Goal: Task Accomplishment & Management: Complete application form

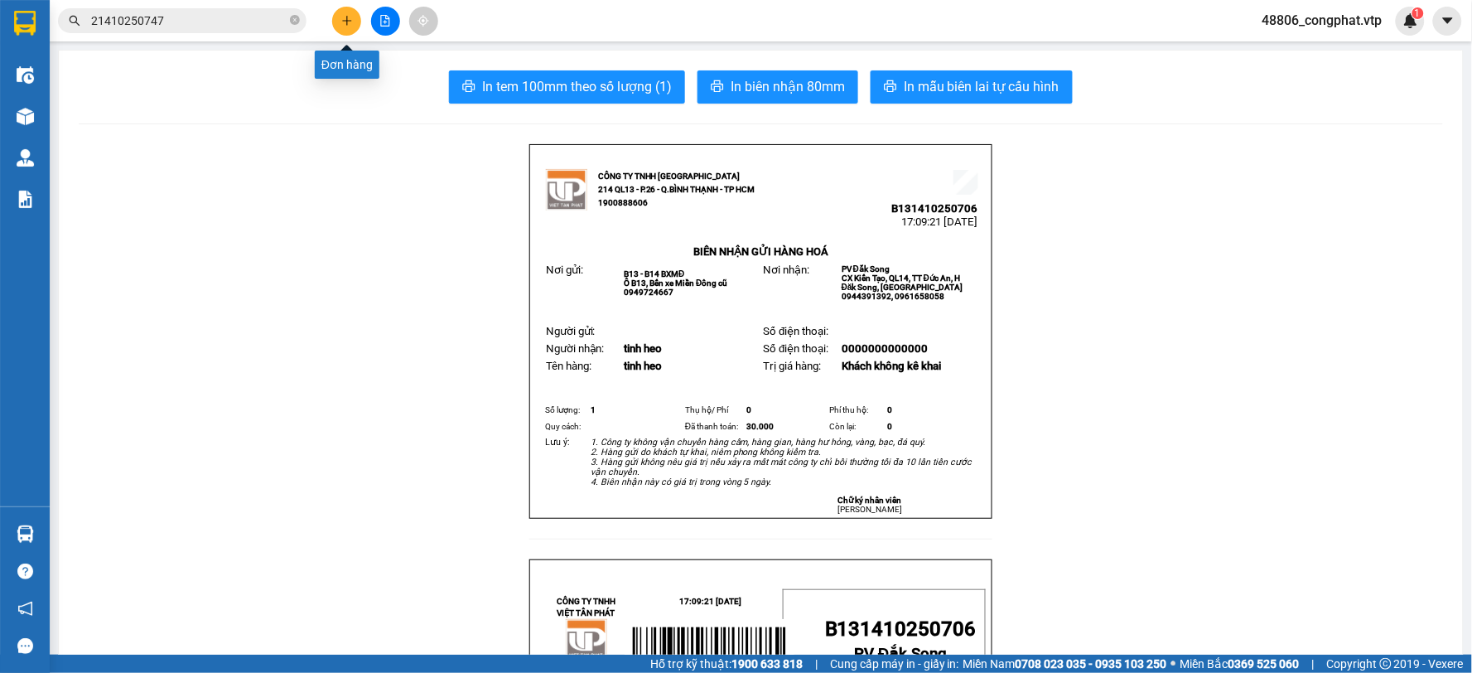
click at [342, 20] on icon "plus" at bounding box center [347, 21] width 12 height 12
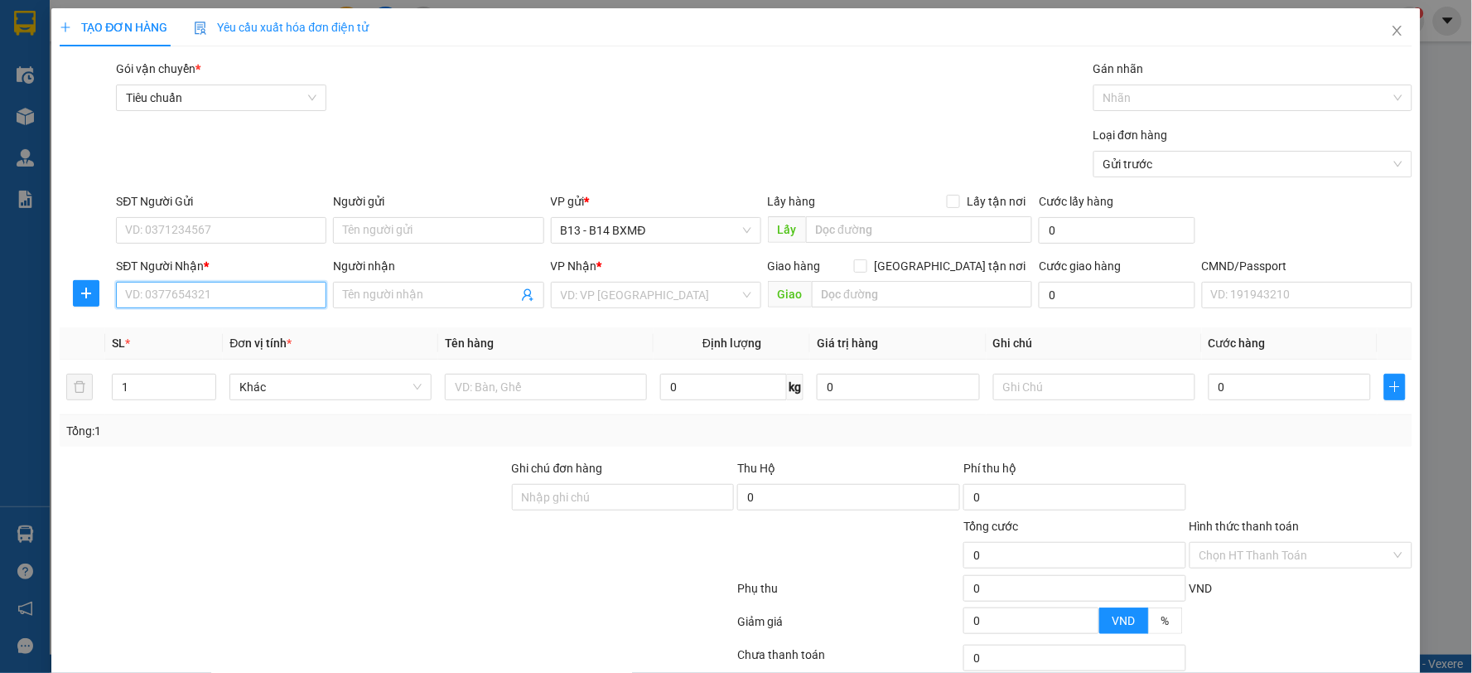
drag, startPoint x: 203, startPoint y: 283, endPoint x: 317, endPoint y: 293, distance: 113.9
click at [207, 285] on input "SĐT Người Nhận *" at bounding box center [221, 295] width 210 height 27
type input "0889137789"
click at [276, 325] on div "0889137789 - vy" at bounding box center [219, 328] width 189 height 18
type input "vy"
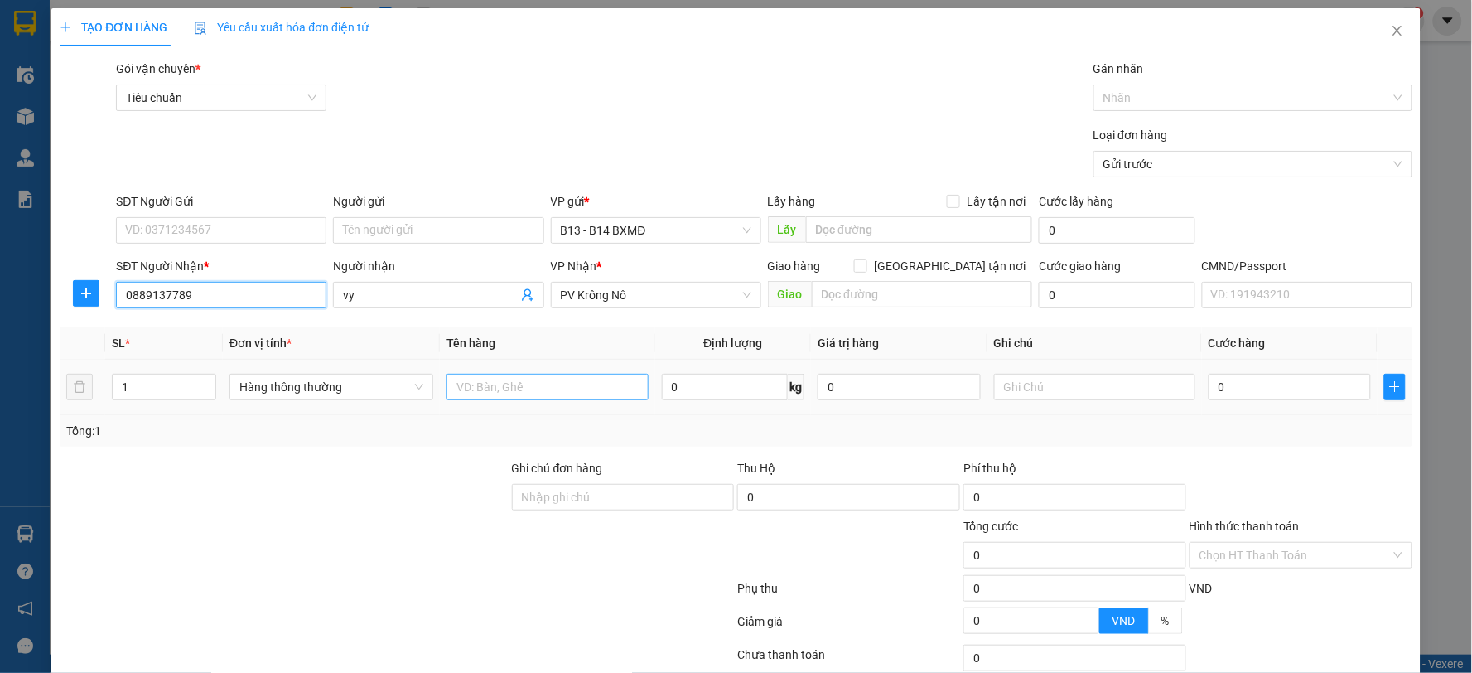
type input "0889137789"
click at [583, 396] on input "text" at bounding box center [548, 387] width 202 height 27
type input "pt"
click at [1069, 384] on input "text" at bounding box center [1095, 387] width 202 height 27
type input "t"
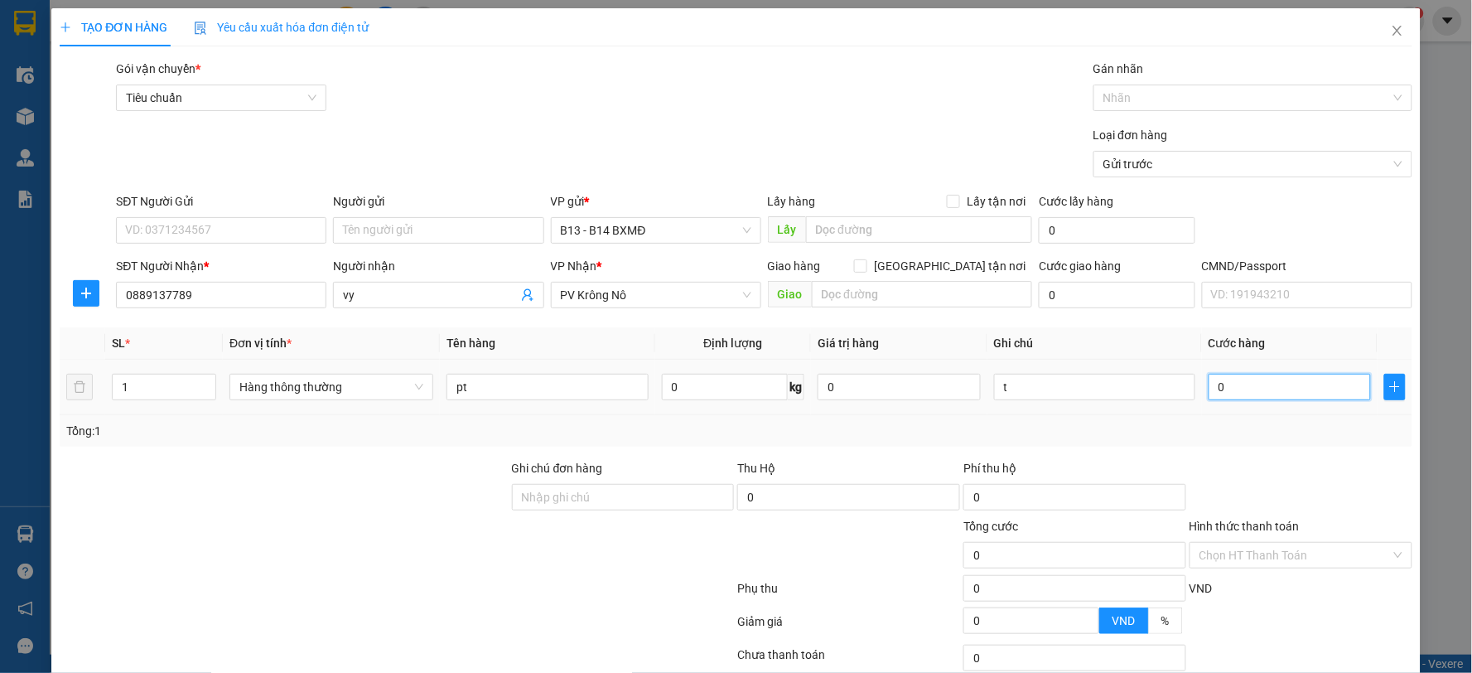
click at [1253, 384] on input "0" at bounding box center [1290, 387] width 162 height 27
type input "8"
type input "80"
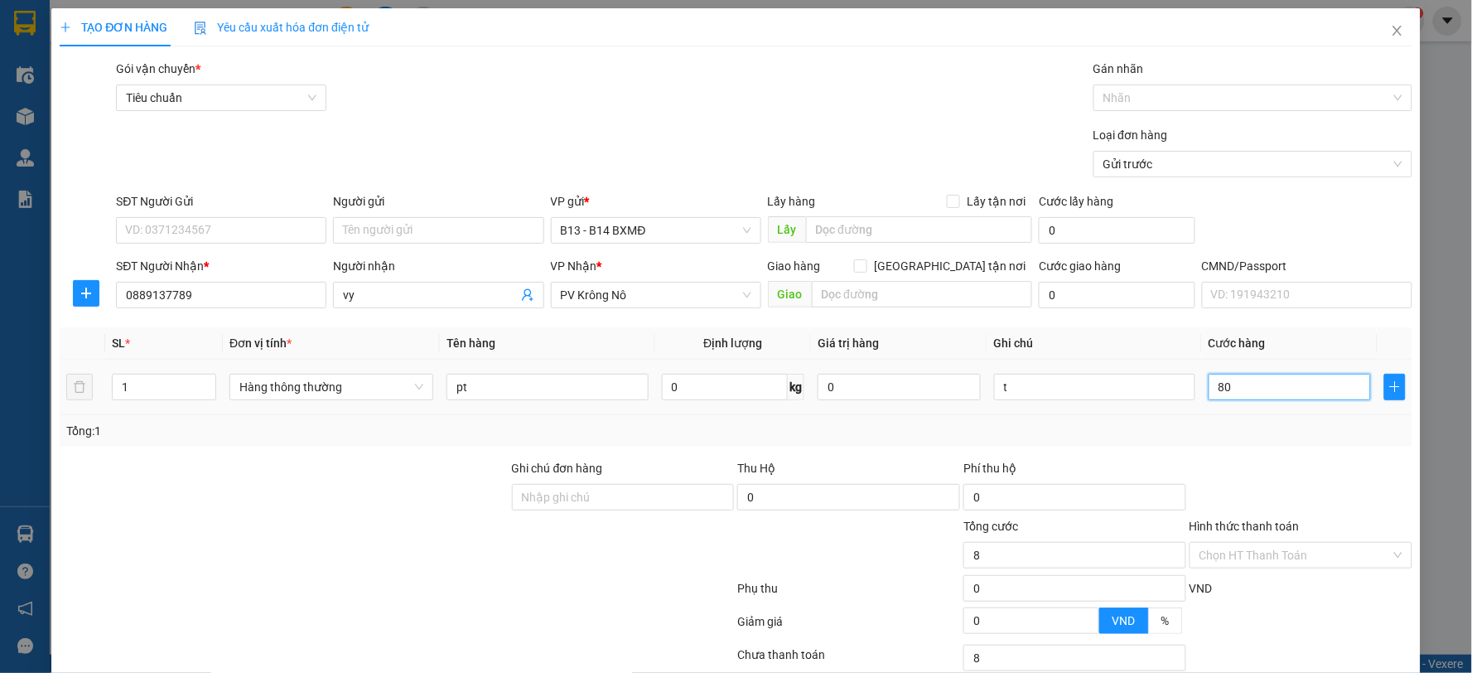
type input "80"
type input "800"
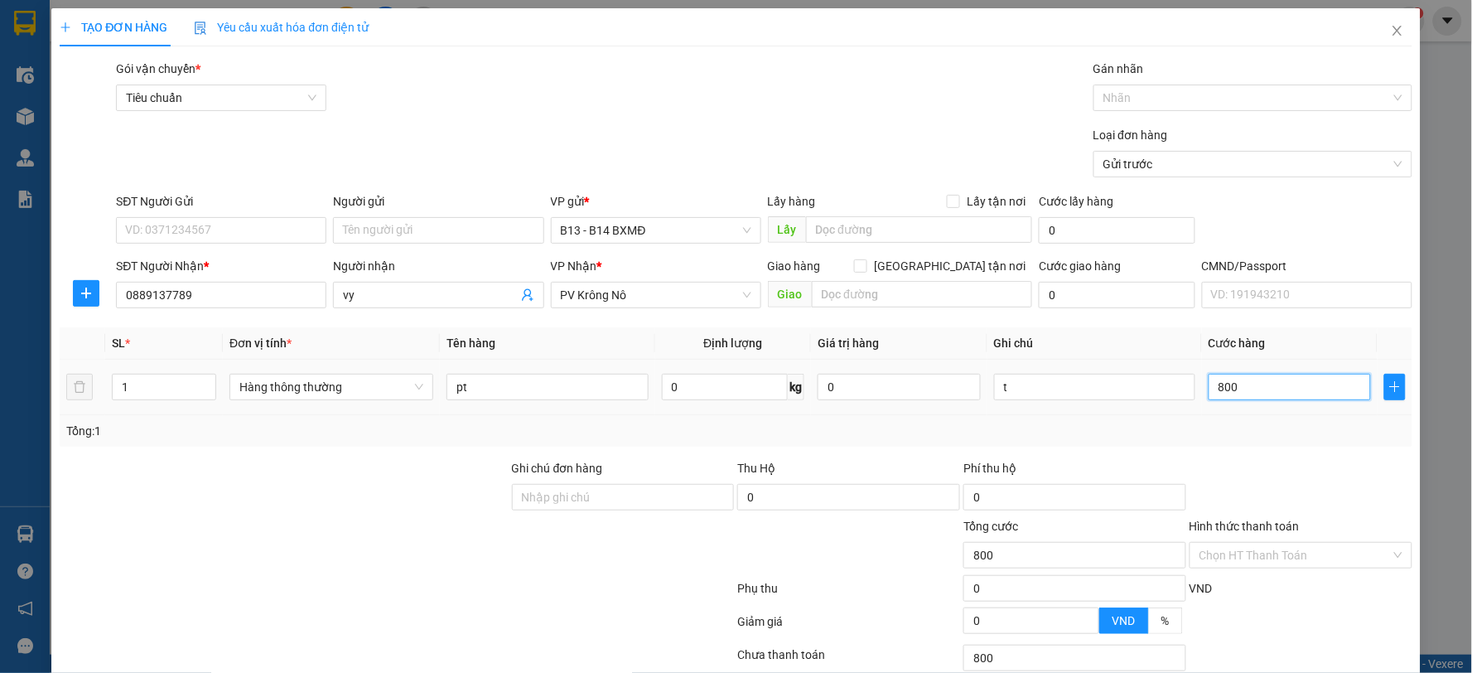
type input "8.000"
type input "80.000"
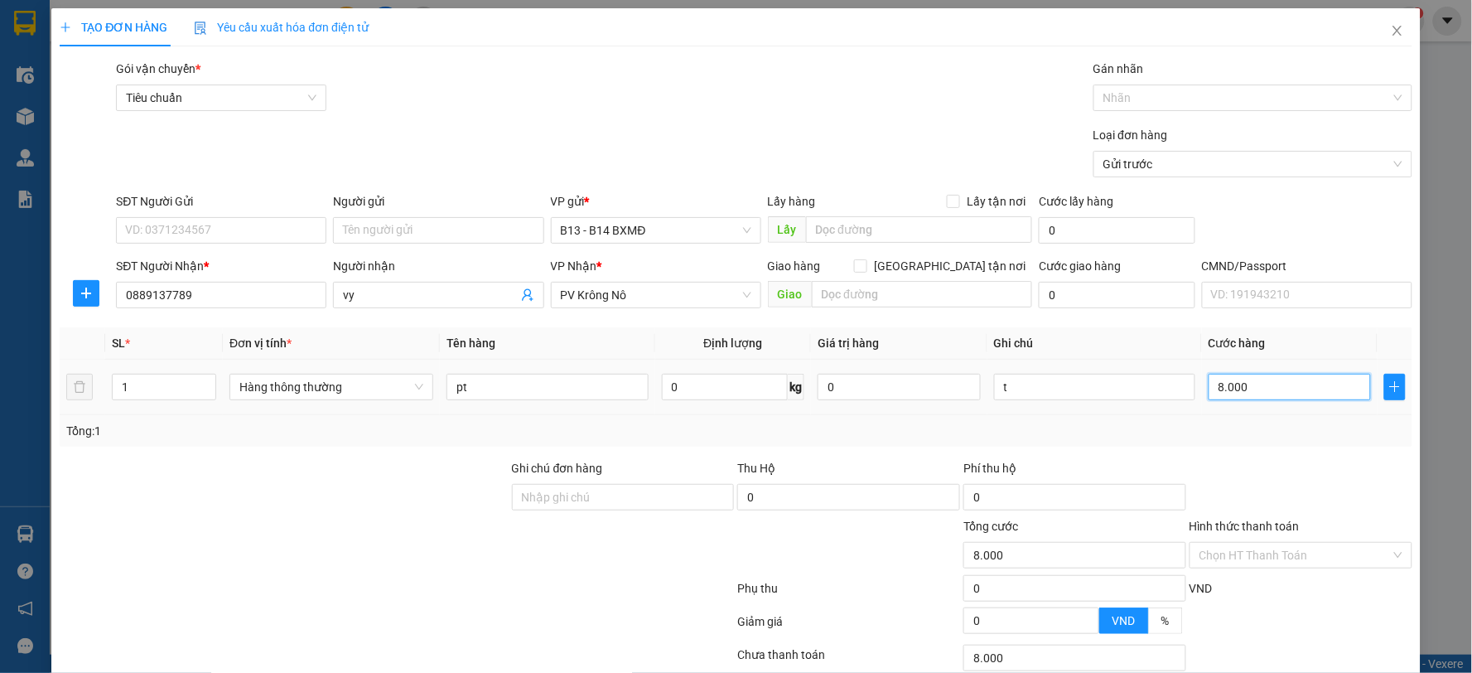
type input "80.000"
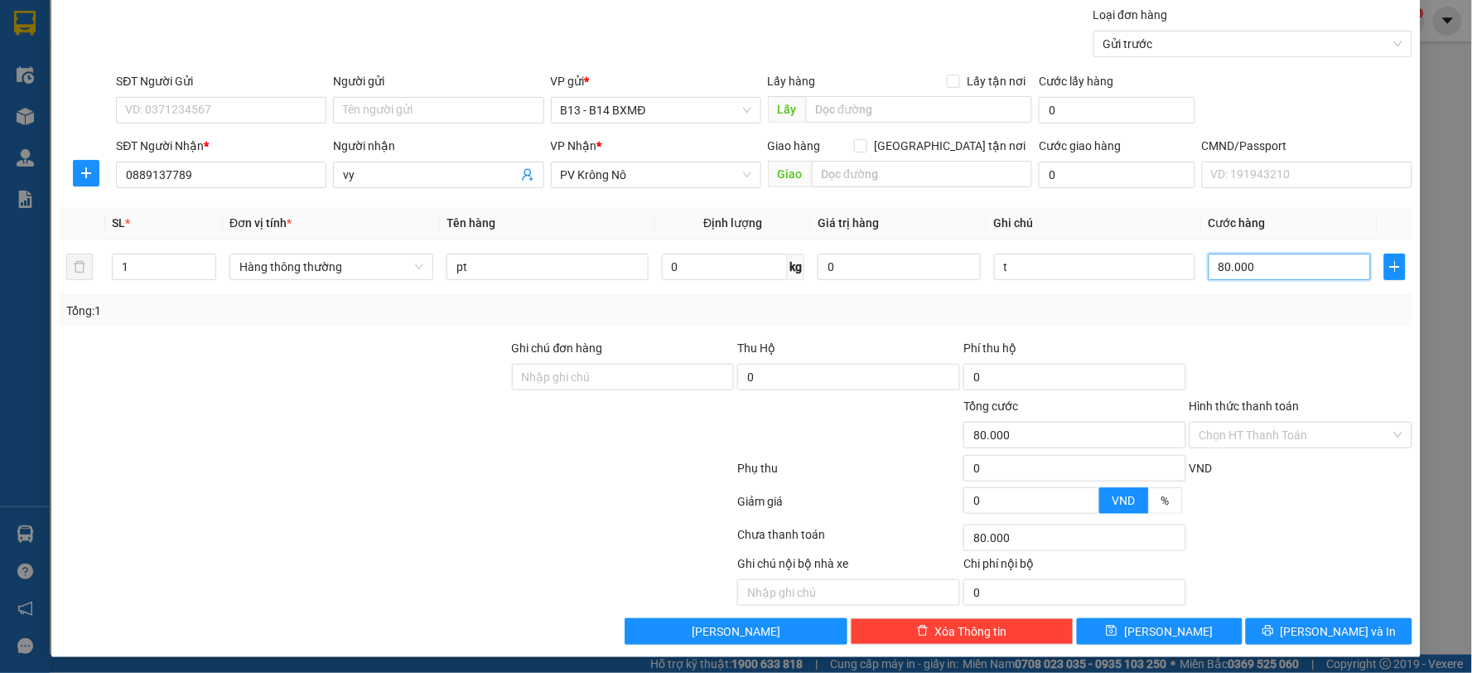
scroll to position [124, 0]
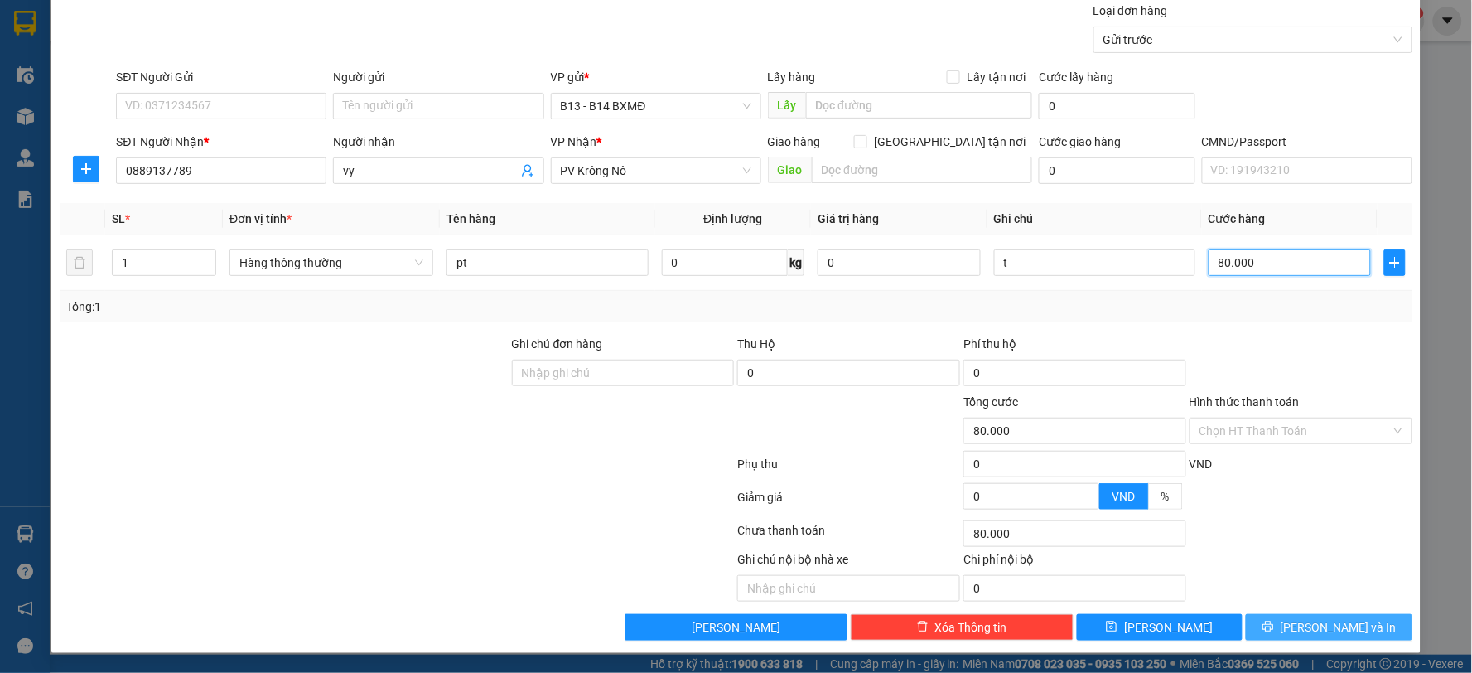
type input "80.000"
click at [1344, 634] on span "[PERSON_NAME] và In" at bounding box center [1339, 627] width 116 height 18
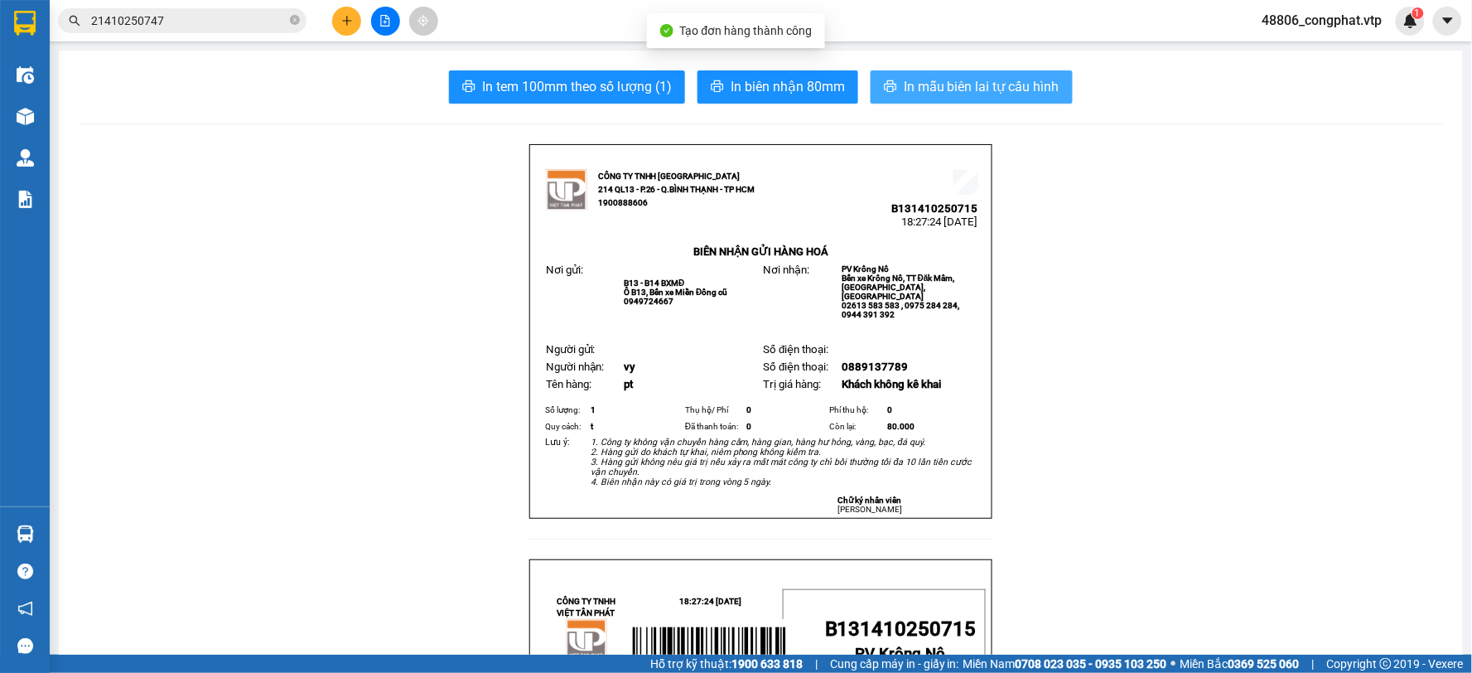
click at [926, 100] on button "In mẫu biên lai tự cấu hình" at bounding box center [972, 86] width 202 height 33
click at [931, 85] on span "In mẫu biên lai tự cấu hình" at bounding box center [982, 86] width 156 height 21
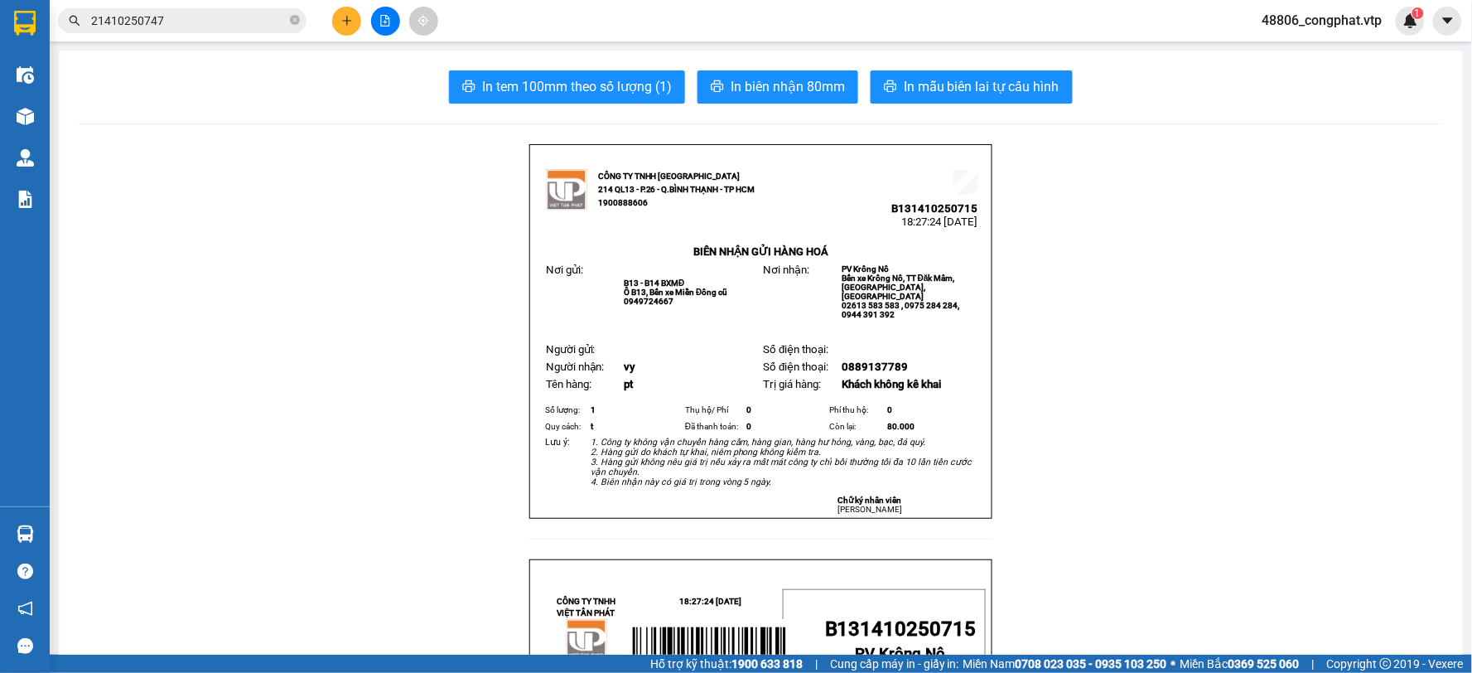
drag, startPoint x: 1156, startPoint y: 158, endPoint x: 1136, endPoint y: -112, distance: 270.9
click at [1136, 0] on html "Kết quả tìm kiếm ( 1 ) Bộ lọc Mã ĐH Trạng thái Món hàng Thu hộ Tổng cước Chưa c…" at bounding box center [736, 336] width 1472 height 673
